Goal: Transaction & Acquisition: Register for event/course

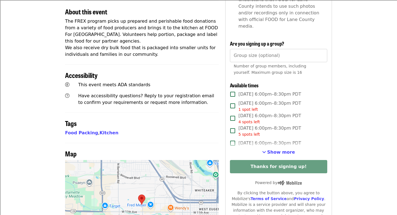
scroll to position [204, 0]
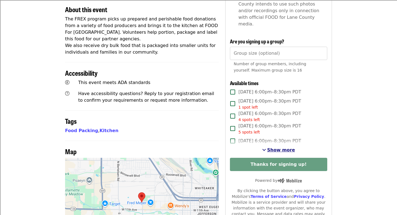
click at [280, 147] on span "Show more" at bounding box center [281, 149] width 28 height 5
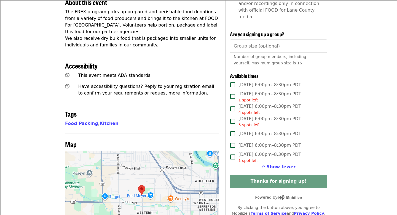
scroll to position [212, 0]
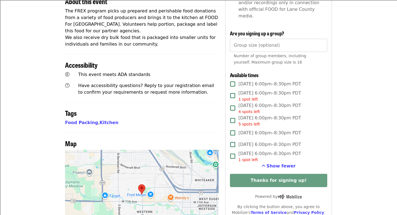
click at [257, 115] on span "[DATE] 6:00pm–8:30pm PDT 5 spots left" at bounding box center [270, 121] width 63 height 12
click at [276, 39] on input "Group size (optional)" at bounding box center [278, 45] width 97 height 13
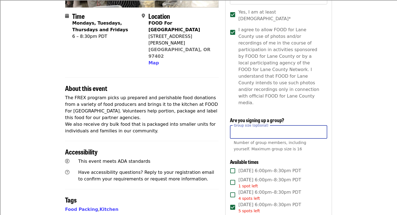
type input "*"
click at [350, 70] on article "Food Rescue Express - September Highest Priority Volunteer Shift Time Mondays, …" at bounding box center [198, 171] width 397 height 545
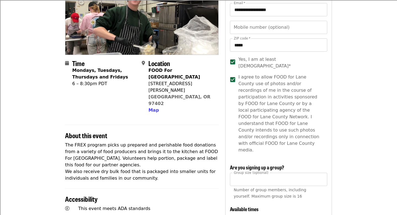
scroll to position [72, 0]
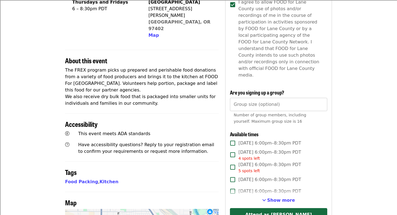
scroll to position [154, 0]
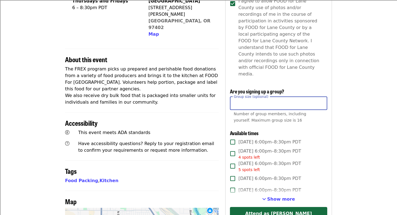
click at [323, 97] on input "Group size (optional)" at bounding box center [278, 103] width 97 height 13
type input "*"
click at [318, 111] on div "**********" at bounding box center [278, 99] width 97 height 380
click at [262, 167] on div "5 spots left" at bounding box center [270, 170] width 63 height 6
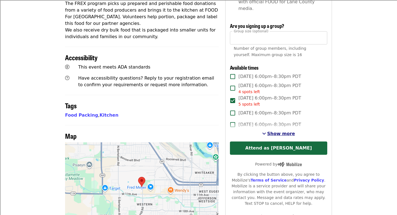
scroll to position [287, 0]
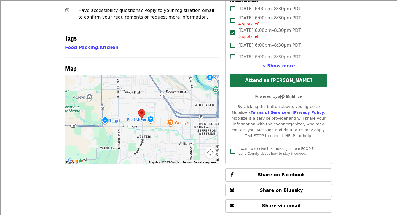
click at [289, 74] on button "Attend as Peter" at bounding box center [278, 80] width 97 height 13
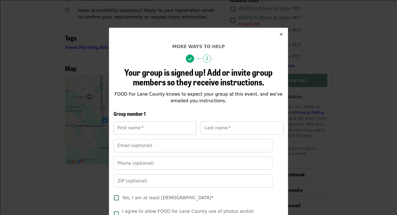
click at [175, 126] on input "First name   *" at bounding box center [155, 127] width 83 height 13
type input "*********"
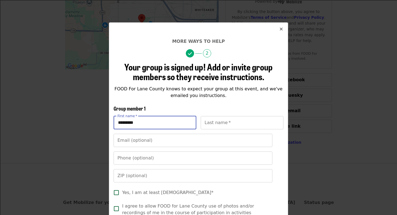
scroll to position [7, 0]
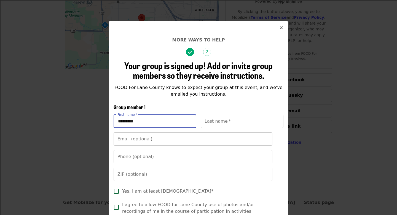
click at [189, 121] on input "*********" at bounding box center [155, 121] width 83 height 13
type input "*"
type input "*****"
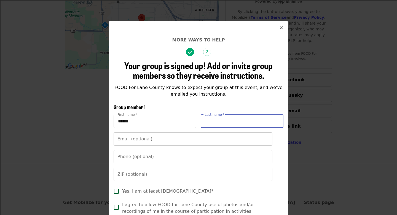
click at [250, 122] on input "Last name   *" at bounding box center [242, 121] width 83 height 13
type input "****"
click at [225, 139] on input "Email (optional)" at bounding box center [193, 138] width 159 height 13
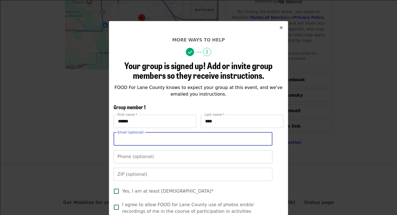
click at [216, 154] on input "Phone (optional)" at bounding box center [193, 156] width 159 height 13
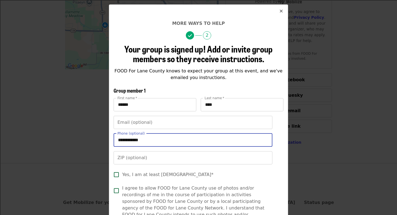
type input "**********"
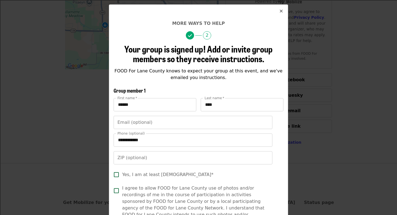
click at [165, 176] on span "Yes, I am at least [DEMOGRAPHIC_DATA]*" at bounding box center [167, 174] width 91 height 7
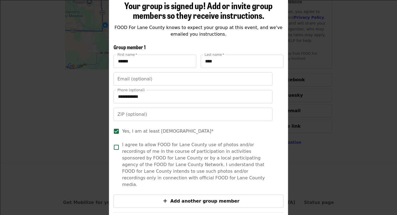
click at [168, 158] on span "I agree to allow FOOD for Lane County use of photos and/or recordings of me in …" at bounding box center [195, 164] width 147 height 46
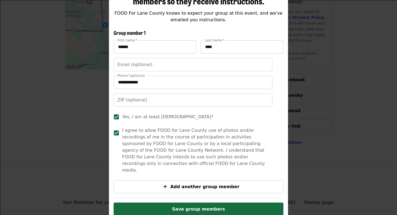
click at [168, 148] on span "I agree to allow FOOD for Lane County use of photos and/or recordings of me in …" at bounding box center [195, 150] width 147 height 46
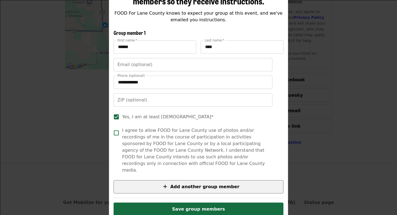
click at [167, 184] on icon "plus icon" at bounding box center [165, 186] width 4 height 5
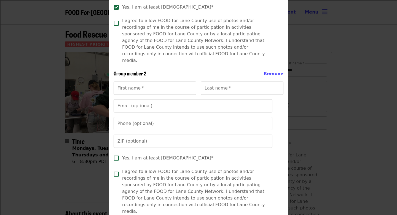
scroll to position [222, 0]
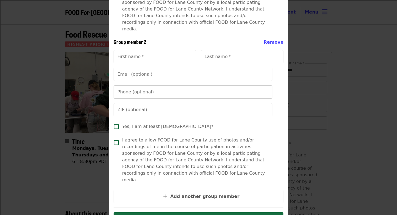
click at [169, 51] on input "First name   *" at bounding box center [155, 56] width 83 height 13
type input "*"
type input "*****"
click at [231, 51] on input "Last name   *" at bounding box center [242, 56] width 83 height 13
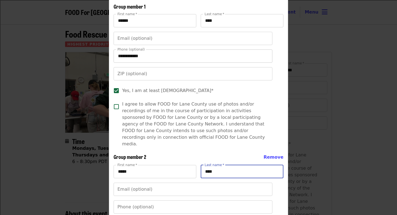
scroll to position [108, 0]
type input "*****"
click at [211, 182] on input "Email (optional)" at bounding box center [193, 188] width 159 height 13
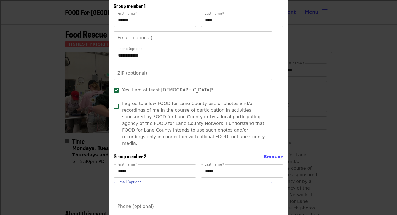
scroll to position [131, 0]
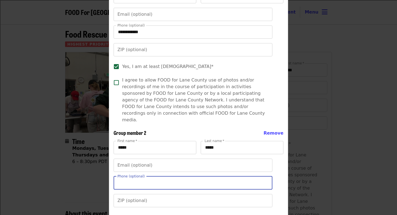
click at [210, 177] on input "Phone (optional)" at bounding box center [193, 182] width 159 height 13
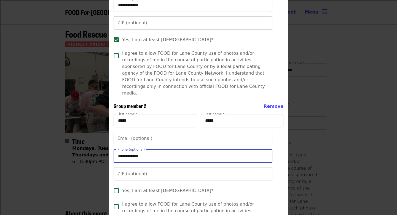
type input "**********"
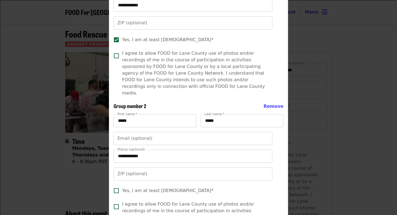
click at [171, 187] on span "Yes, I am at least 14 yrs. old*" at bounding box center [167, 190] width 91 height 7
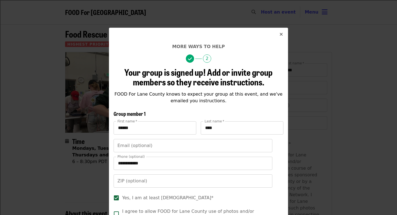
scroll to position [275, 0]
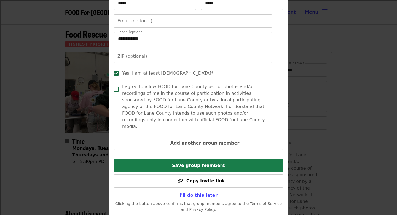
click at [213, 159] on button "Save group members" at bounding box center [199, 165] width 170 height 13
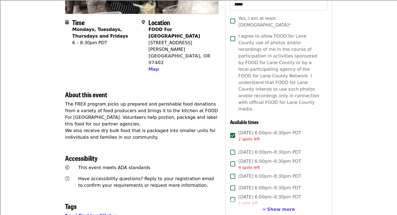
scroll to position [145, 0]
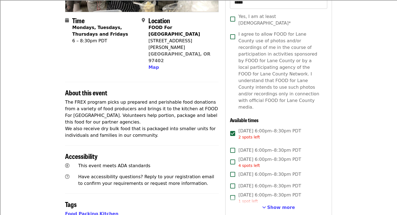
click at [242, 135] on span "2 spots left" at bounding box center [250, 137] width 22 height 4
click at [240, 147] on span "[DATE] 6:00pm–8:30pm PDT" at bounding box center [270, 150] width 63 height 7
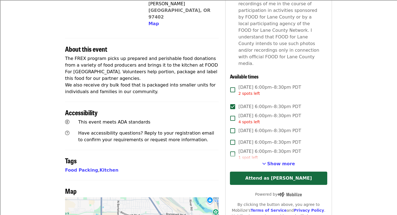
scroll to position [213, 0]
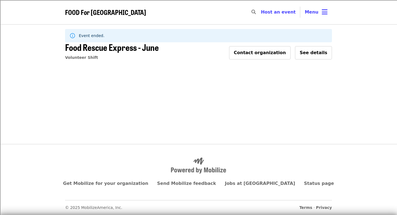
click at [100, 16] on span "FOOD For [GEOGRAPHIC_DATA]" at bounding box center [105, 12] width 81 height 10
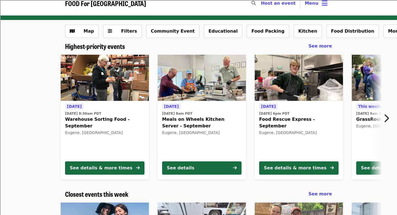
scroll to position [27, 0]
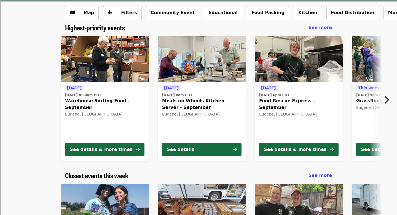
click at [190, 112] on div "Eugene, [GEOGRAPHIC_DATA]" at bounding box center [201, 114] width 79 height 5
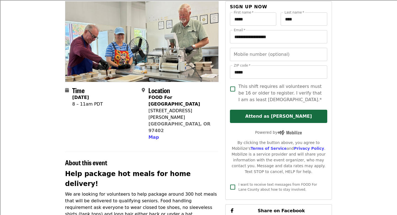
scroll to position [50, 0]
